Goal: Transaction & Acquisition: Purchase product/service

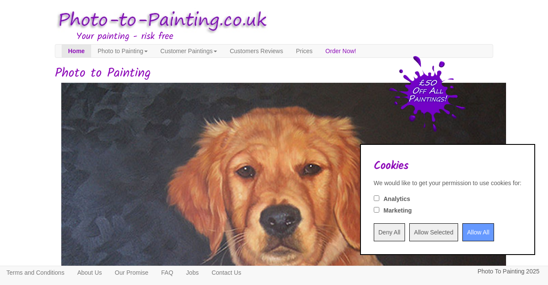
click at [478, 232] on input "Allow All" at bounding box center [478, 232] width 32 height 18
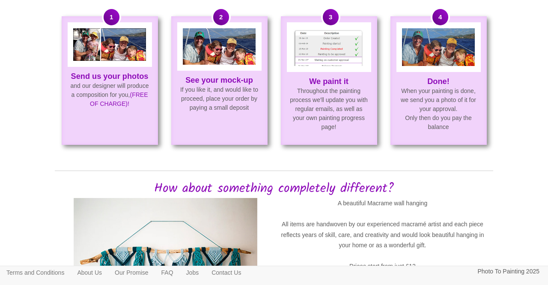
scroll to position [742, 0]
click at [443, 44] on img at bounding box center [438, 46] width 73 height 37
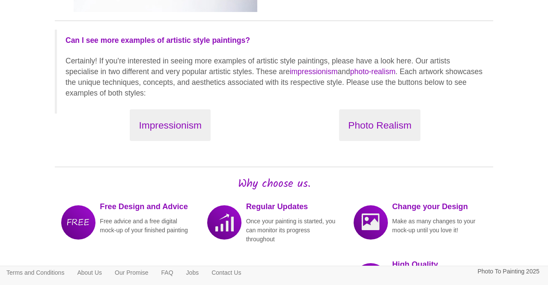
scroll to position [1082, 0]
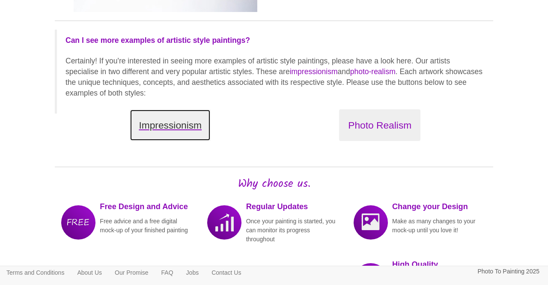
click at [179, 124] on button "Impressionism" at bounding box center [170, 125] width 81 height 32
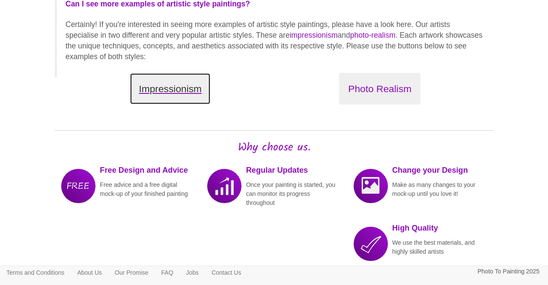
scroll to position [1123, 0]
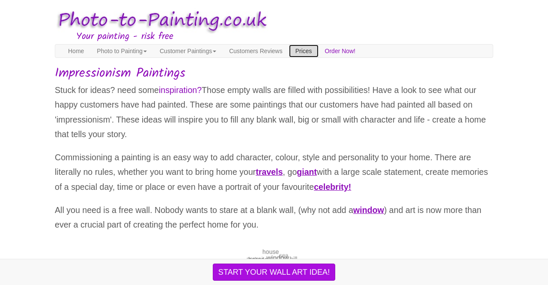
click at [307, 49] on link "Prices" at bounding box center [304, 51] width 30 height 13
